Goal: Transaction & Acquisition: Purchase product/service

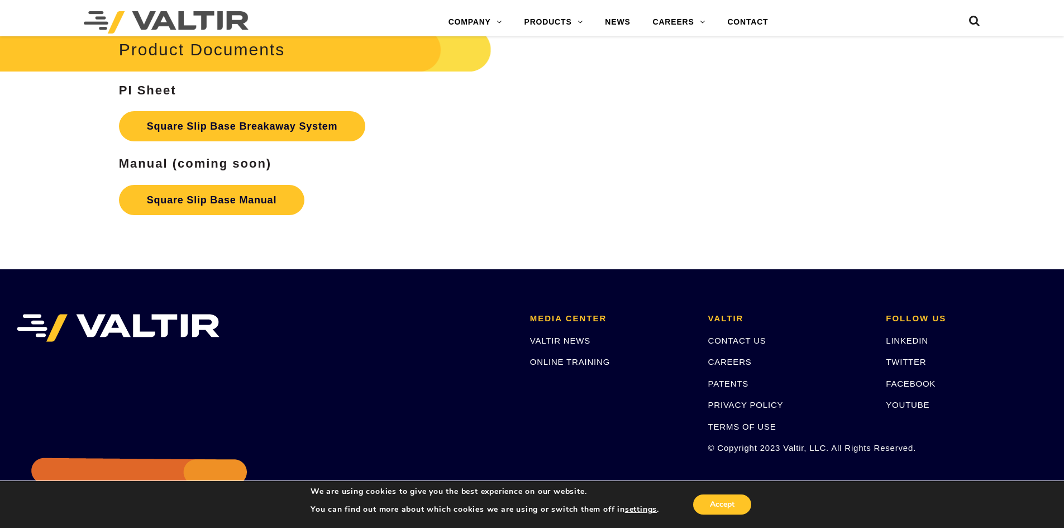
scroll to position [2037, 0]
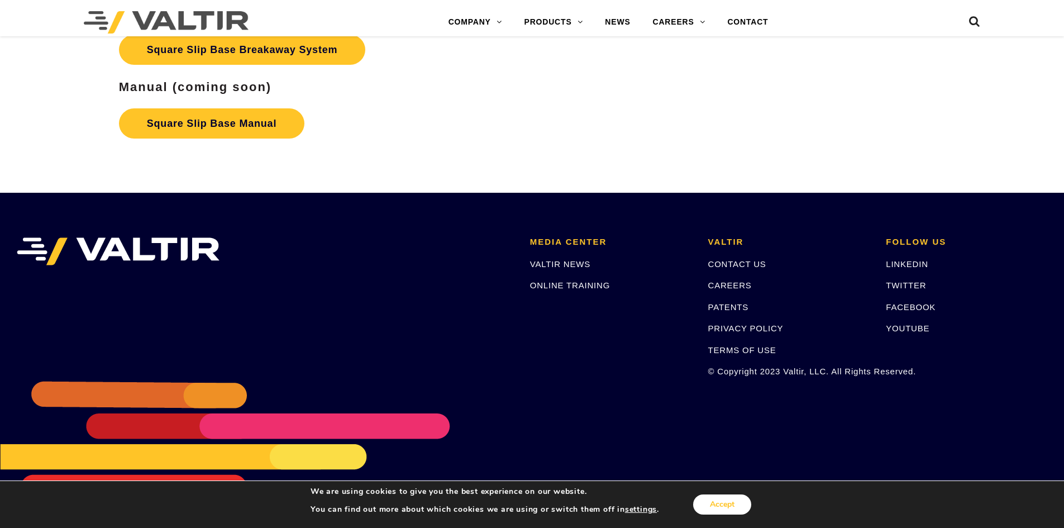
click at [728, 504] on button "Accept" at bounding box center [722, 504] width 58 height 20
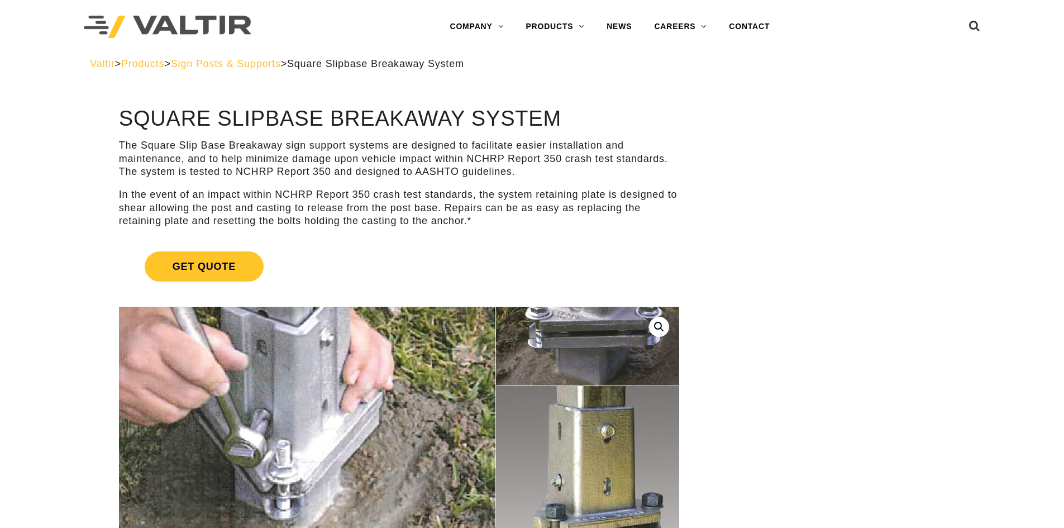
scroll to position [0, 0]
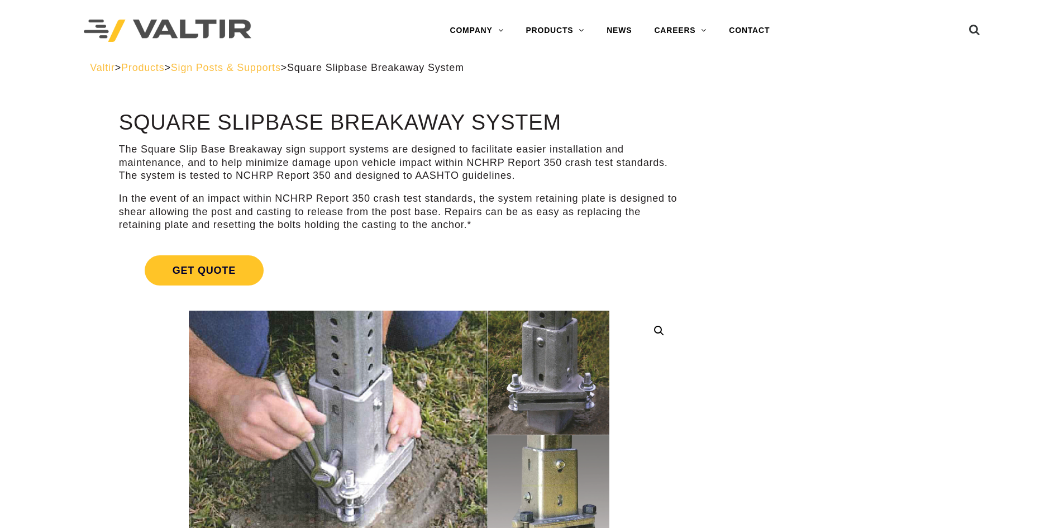
click at [242, 66] on span "Sign Posts & Supports" at bounding box center [226, 67] width 110 height 11
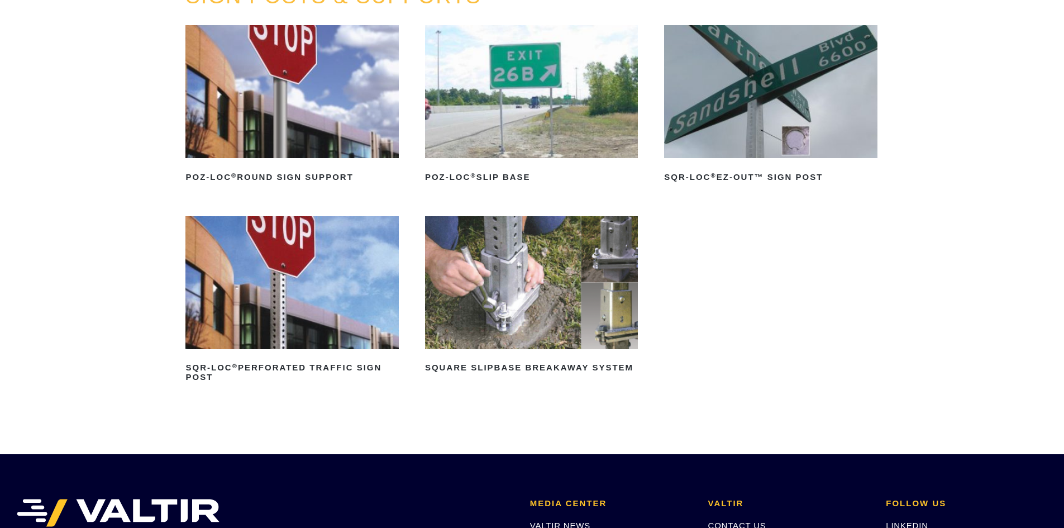
scroll to position [168, 0]
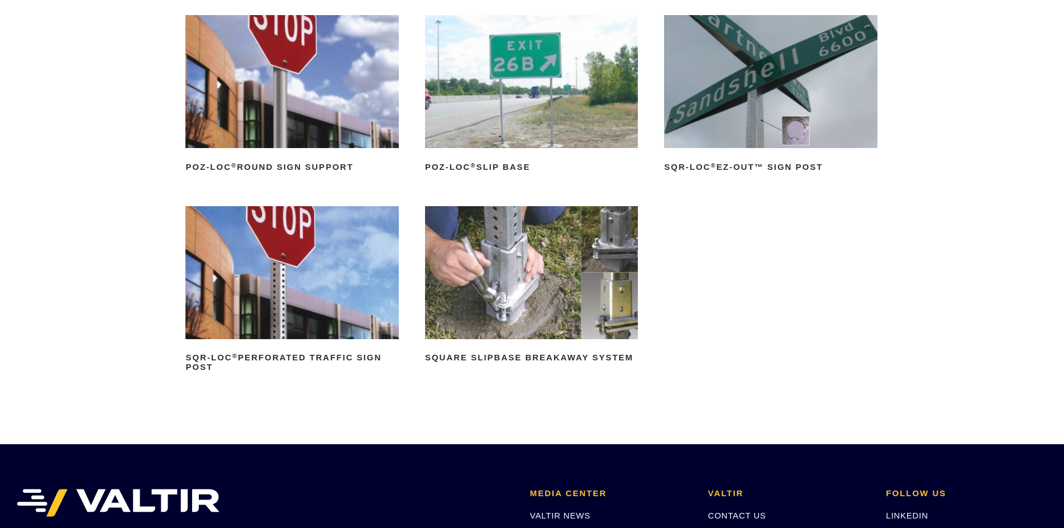
click at [286, 64] on img at bounding box center [291, 81] width 213 height 133
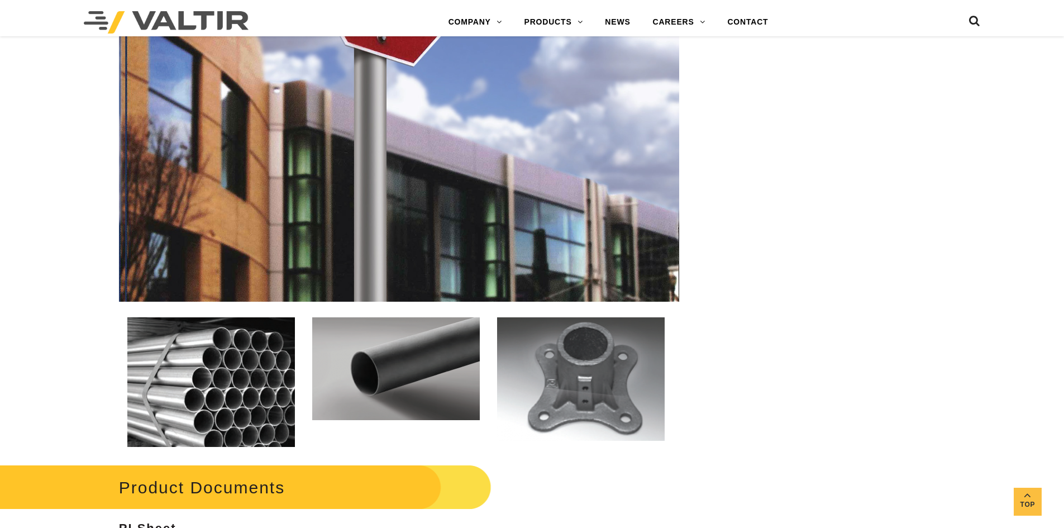
scroll to position [1341, 0]
